Goal: Entertainment & Leisure: Consume media (video, audio)

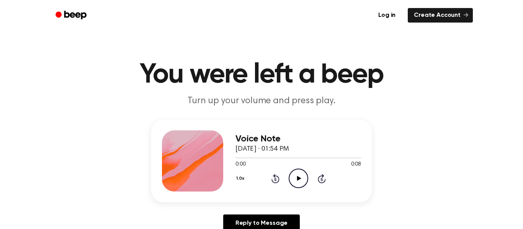
click at [301, 178] on icon "Play Audio" at bounding box center [299, 179] width 20 height 20
click at [302, 170] on icon "Play Audio" at bounding box center [299, 179] width 20 height 20
click at [302, 179] on icon "Play Audio" at bounding box center [299, 179] width 20 height 20
click at [303, 176] on icon "Play Audio" at bounding box center [299, 179] width 20 height 20
click at [296, 180] on icon "Play Audio" at bounding box center [299, 179] width 20 height 20
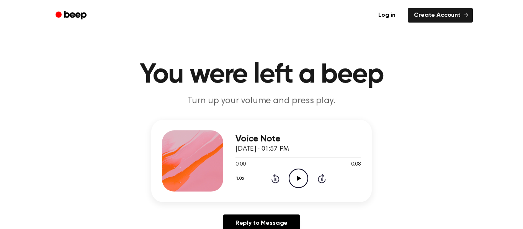
click at [298, 177] on icon at bounding box center [299, 178] width 4 height 5
click at [299, 182] on icon "Play Audio" at bounding box center [299, 179] width 20 height 20
click at [298, 176] on icon "Play Audio" at bounding box center [299, 179] width 20 height 20
click at [292, 177] on icon "Play Audio" at bounding box center [299, 179] width 20 height 20
click at [297, 178] on icon at bounding box center [299, 178] width 4 height 5
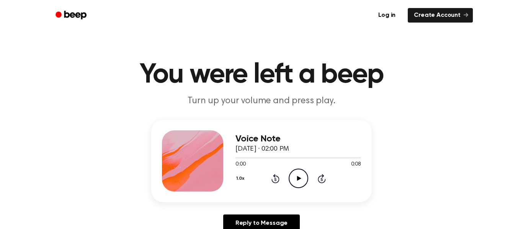
click at [297, 176] on icon "Play Audio" at bounding box center [299, 179] width 20 height 20
click at [308, 186] on div "1.0x Rewind 5 seconds Play Audio Skip 5 seconds" at bounding box center [298, 179] width 126 height 20
click at [297, 180] on icon at bounding box center [299, 178] width 4 height 5
click at [293, 178] on icon "Play Audio" at bounding box center [299, 179] width 20 height 20
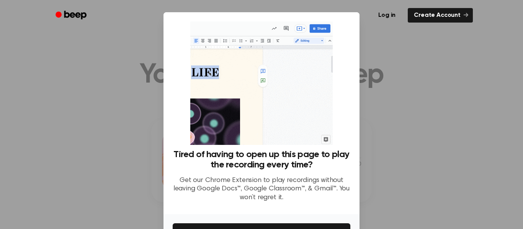
click at [398, 70] on div at bounding box center [261, 114] width 523 height 229
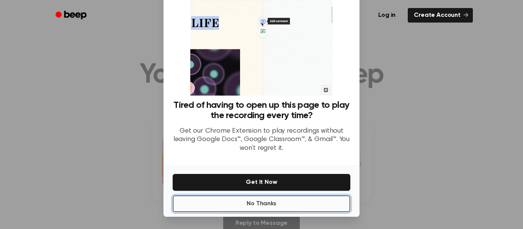
click at [276, 203] on button "No Thanks" at bounding box center [262, 204] width 178 height 17
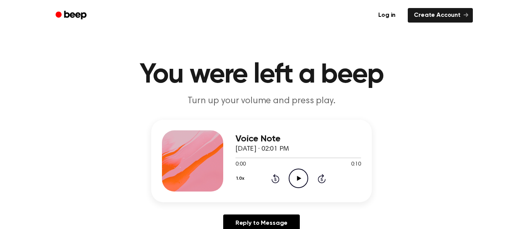
click at [293, 183] on icon "Play Audio" at bounding box center [299, 179] width 20 height 20
click at [300, 177] on icon "Play Audio" at bounding box center [299, 179] width 20 height 20
click at [297, 178] on icon at bounding box center [299, 178] width 4 height 5
click at [293, 166] on div "0:00 0:15" at bounding box center [298, 165] width 126 height 8
click at [296, 179] on icon "Play Audio" at bounding box center [299, 179] width 20 height 20
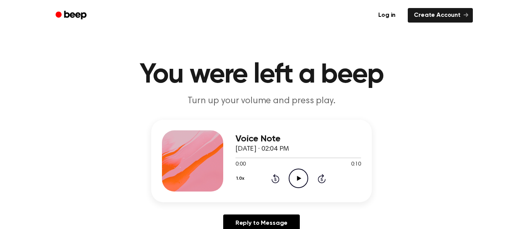
click at [299, 183] on icon "Play Audio" at bounding box center [299, 179] width 20 height 20
click at [299, 178] on icon at bounding box center [299, 178] width 4 height 5
click at [297, 181] on icon at bounding box center [299, 178] width 4 height 5
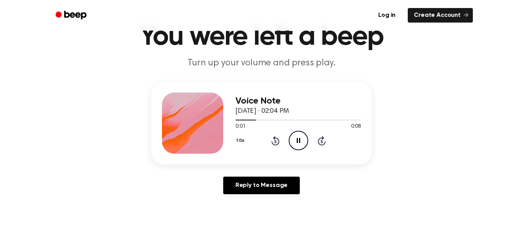
scroll to position [36, 0]
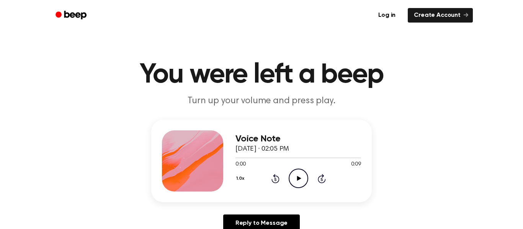
click at [301, 183] on icon "Play Audio" at bounding box center [299, 179] width 20 height 20
